Goal: Check status

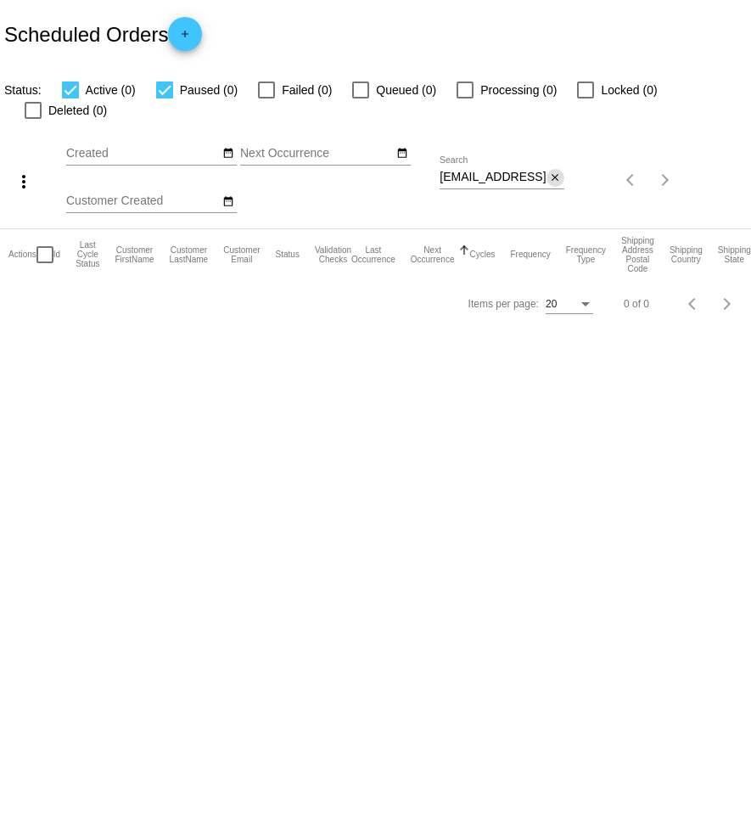
click at [556, 171] on mat-icon "close" at bounding box center [555, 178] width 12 height 14
click at [553, 167] on mat-icon "search" at bounding box center [554, 180] width 20 height 26
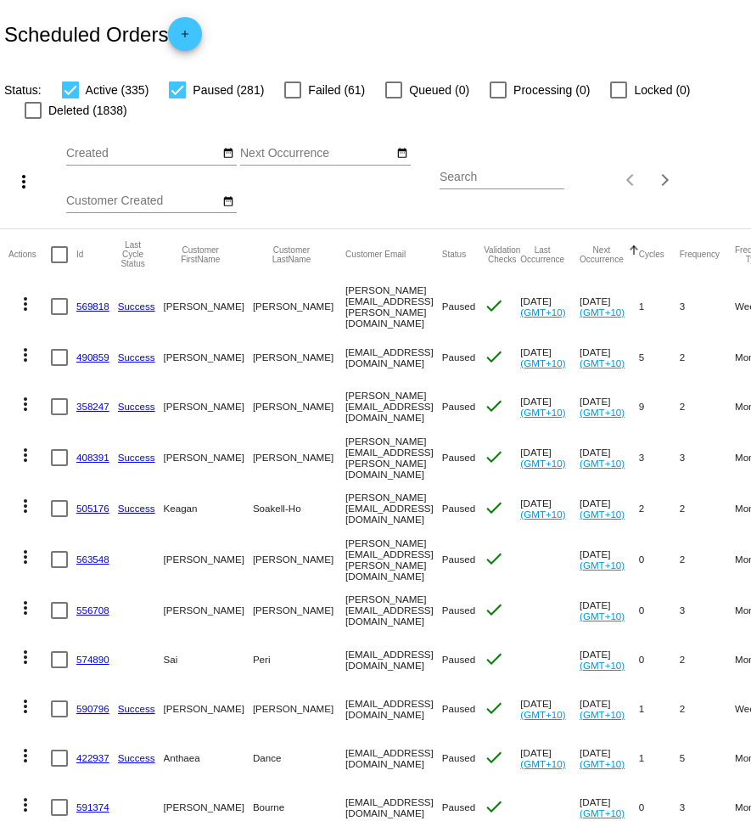
click at [489, 181] on input "Search" at bounding box center [502, 178] width 125 height 14
paste input "[PERSON_NAME][EMAIL_ADDRESS][DOMAIN_NAME]"
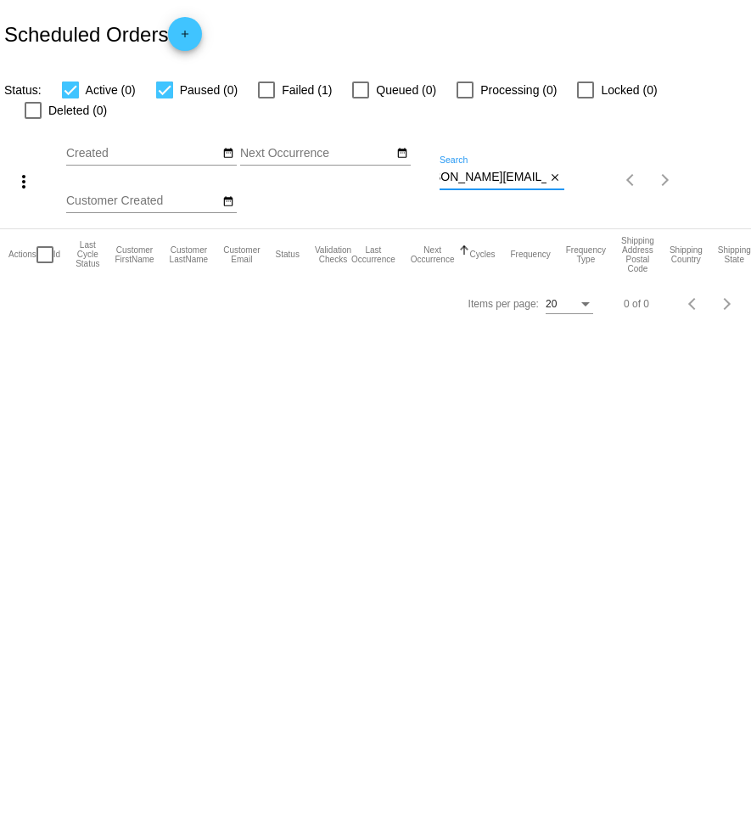
type input "[PERSON_NAME][EMAIL_ADDRESS][DOMAIN_NAME]"
click at [261, 92] on div at bounding box center [266, 89] width 17 height 17
click at [266, 98] on input "Failed (1)" at bounding box center [266, 98] width 1 height 1
checkbox input "true"
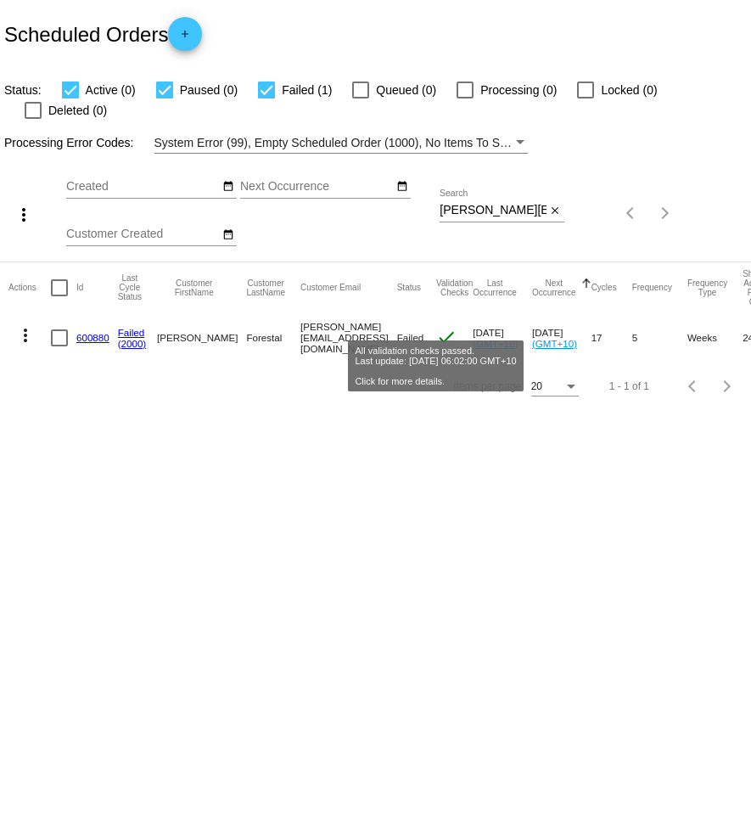
click at [441, 327] on mat-icon "check" at bounding box center [446, 337] width 20 height 20
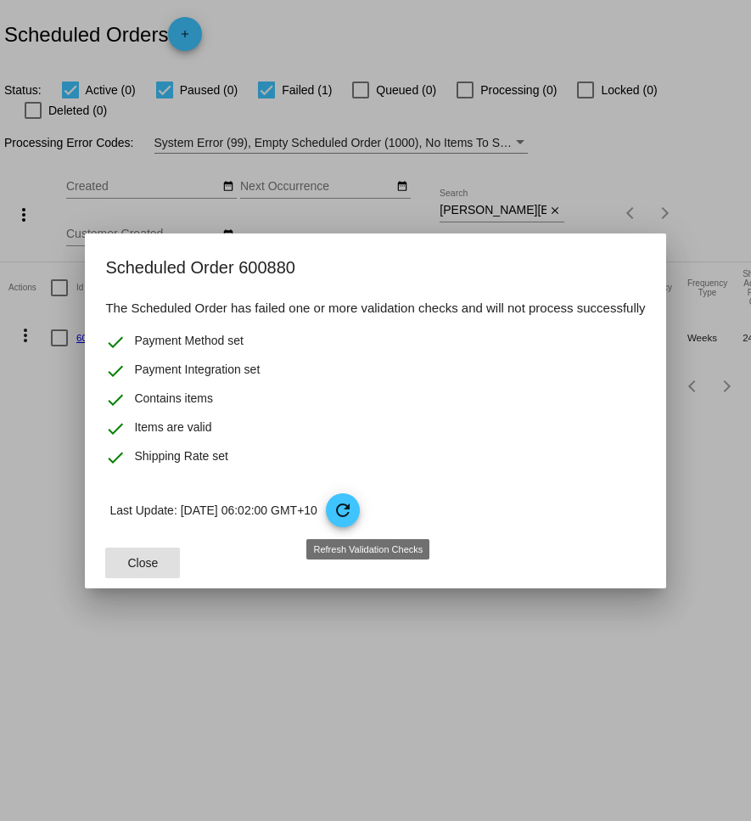
click at [353, 518] on mat-icon "refresh" at bounding box center [343, 510] width 20 height 20
click at [142, 566] on span "Close" at bounding box center [143, 563] width 31 height 14
